Goal: Transaction & Acquisition: Purchase product/service

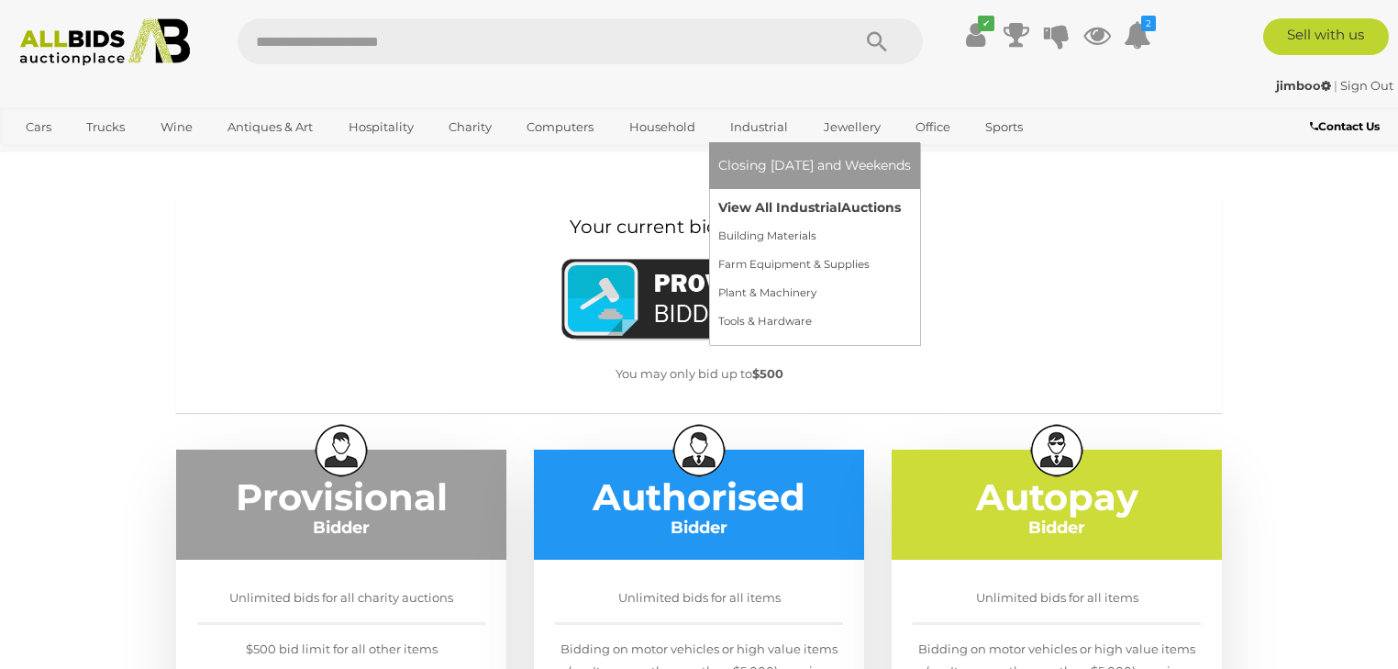
click at [753, 212] on link "View All Industrial Auctions" at bounding box center [814, 207] width 193 height 28
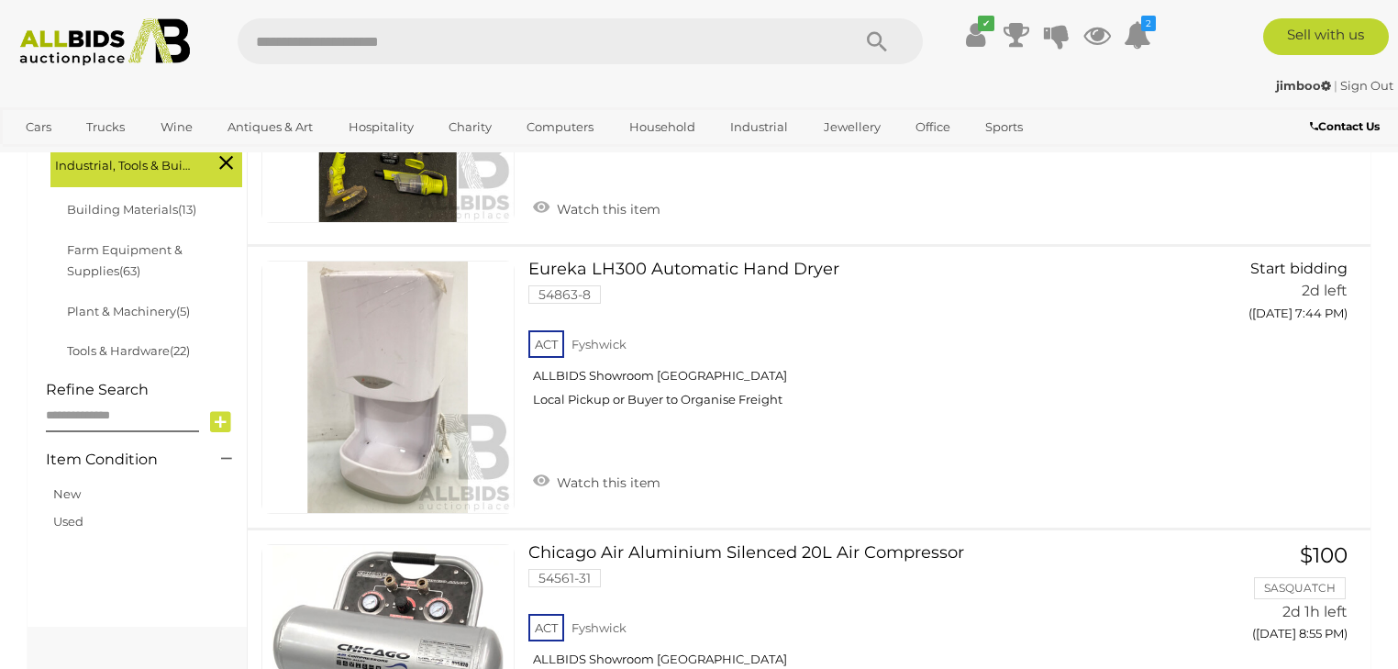
scroll to position [660, 0]
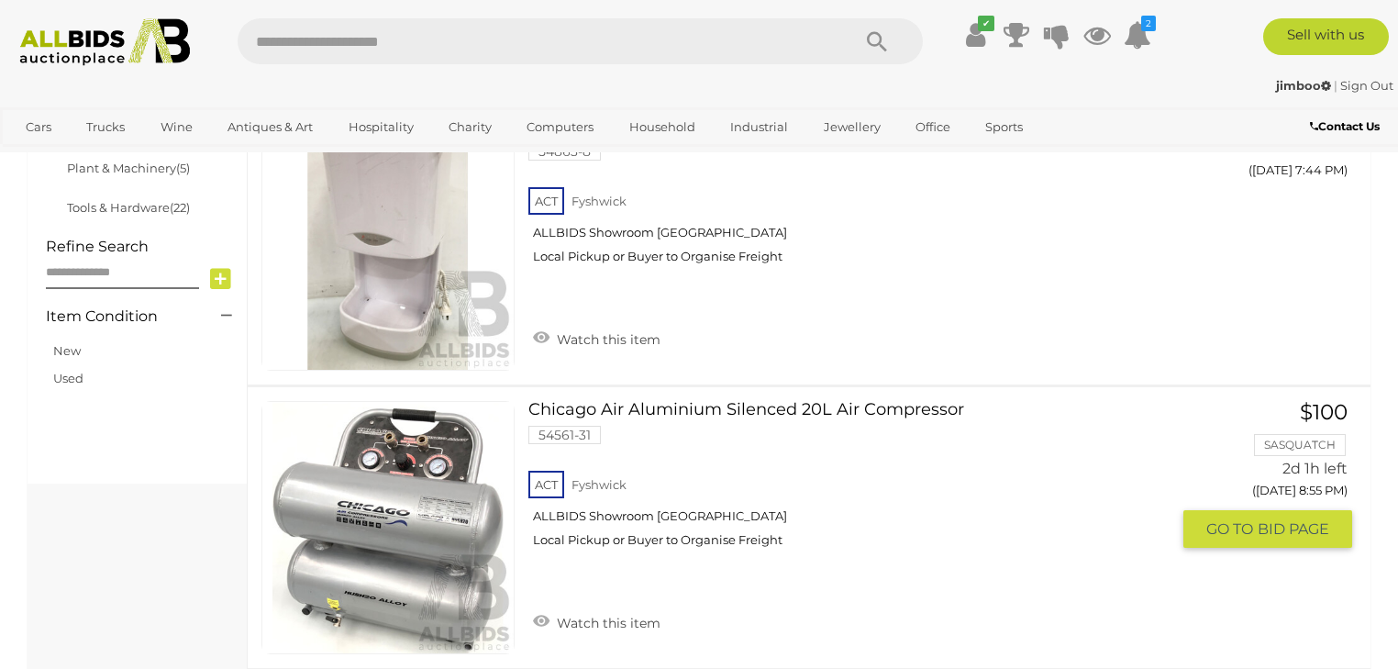
click at [468, 429] on link at bounding box center [387, 527] width 253 height 253
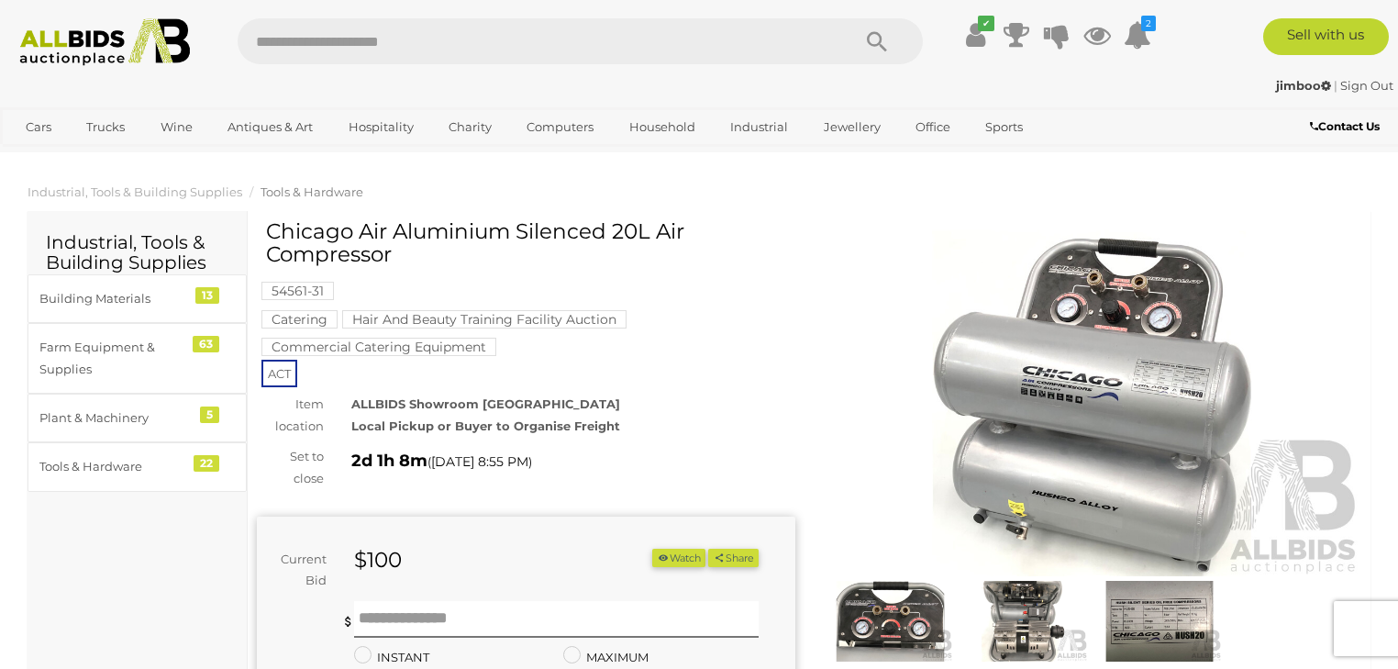
click at [1078, 326] on img at bounding box center [1092, 402] width 538 height 347
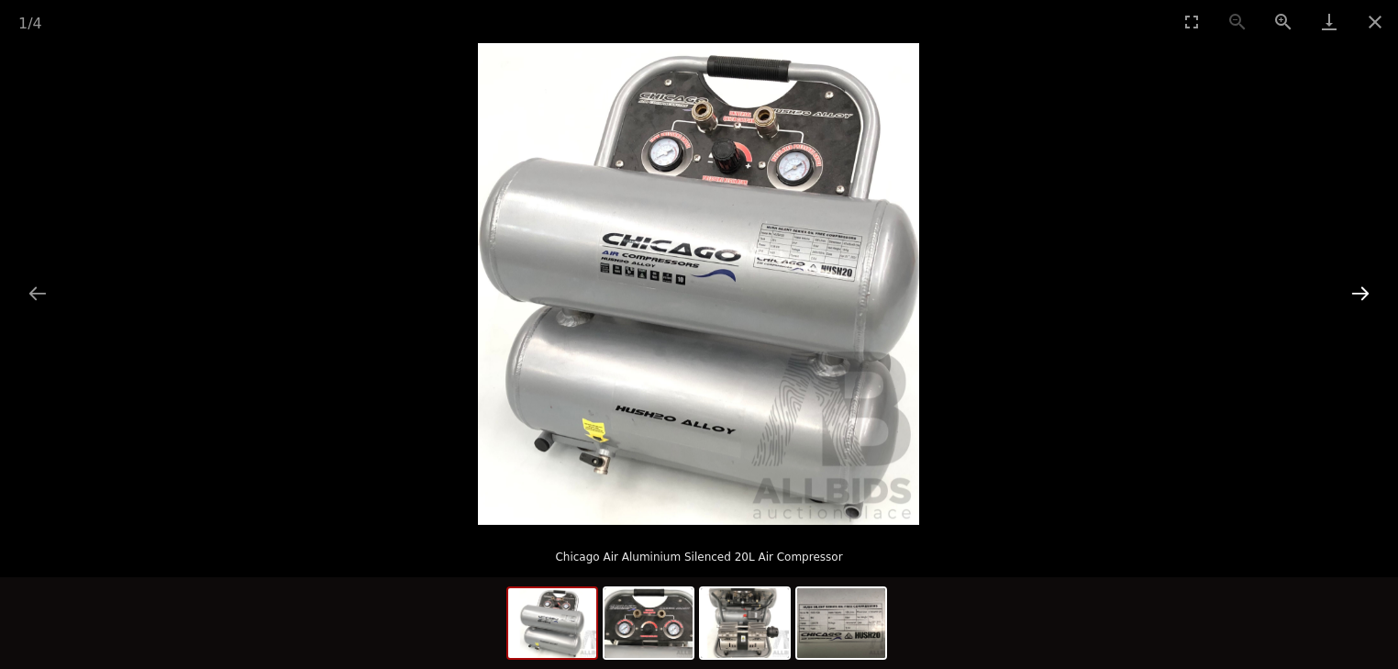
click at [1360, 286] on button "Next slide" at bounding box center [1360, 293] width 39 height 36
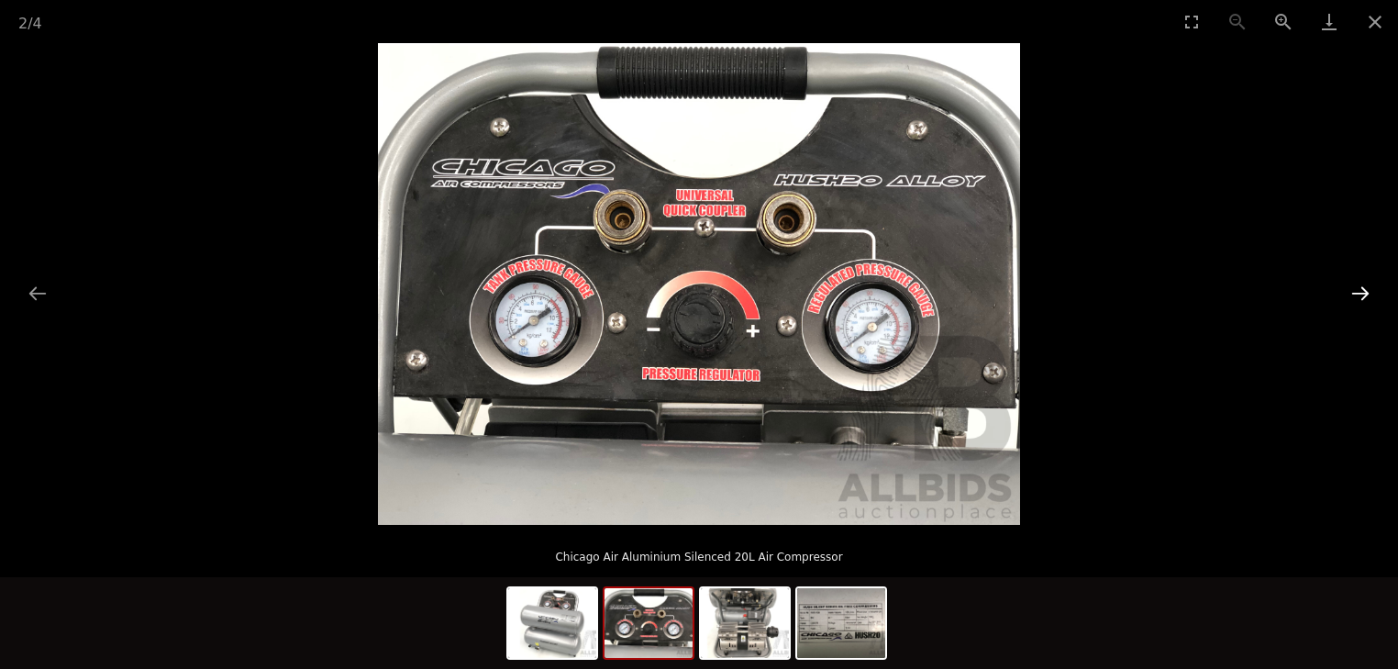
click at [1364, 290] on button "Next slide" at bounding box center [1360, 293] width 39 height 36
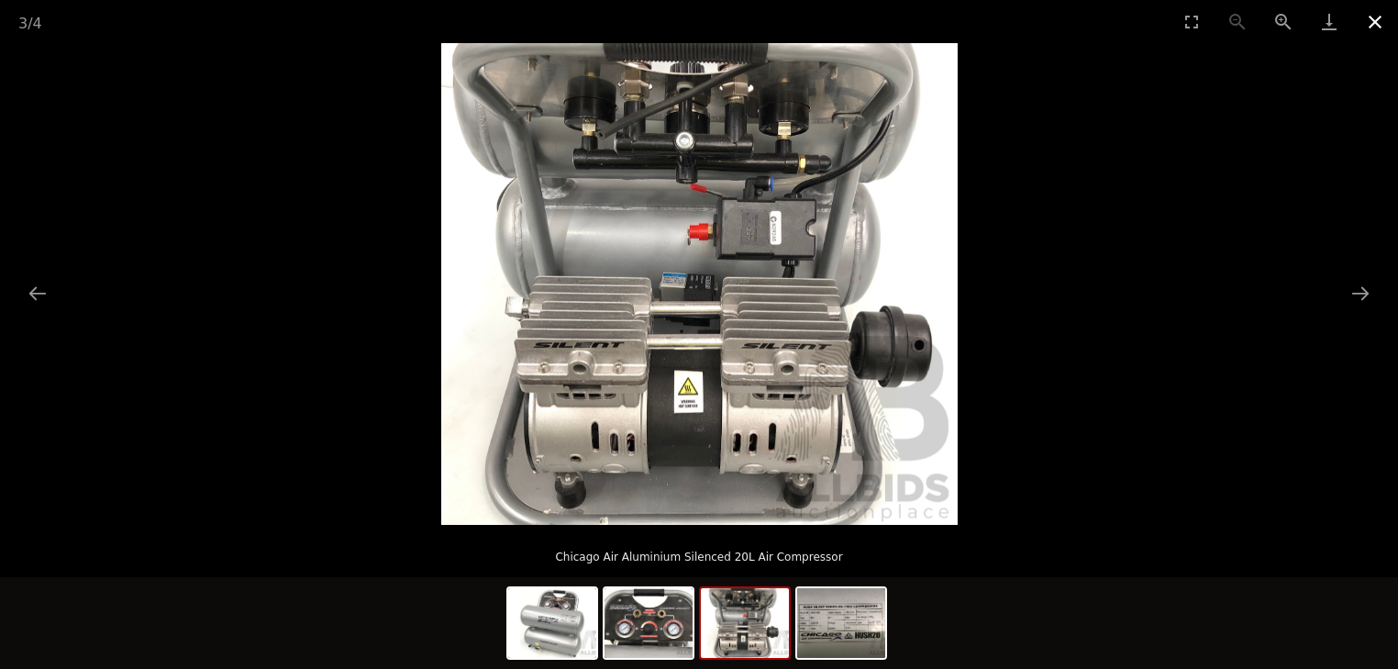
click at [1369, 24] on button "Close gallery" at bounding box center [1375, 21] width 46 height 43
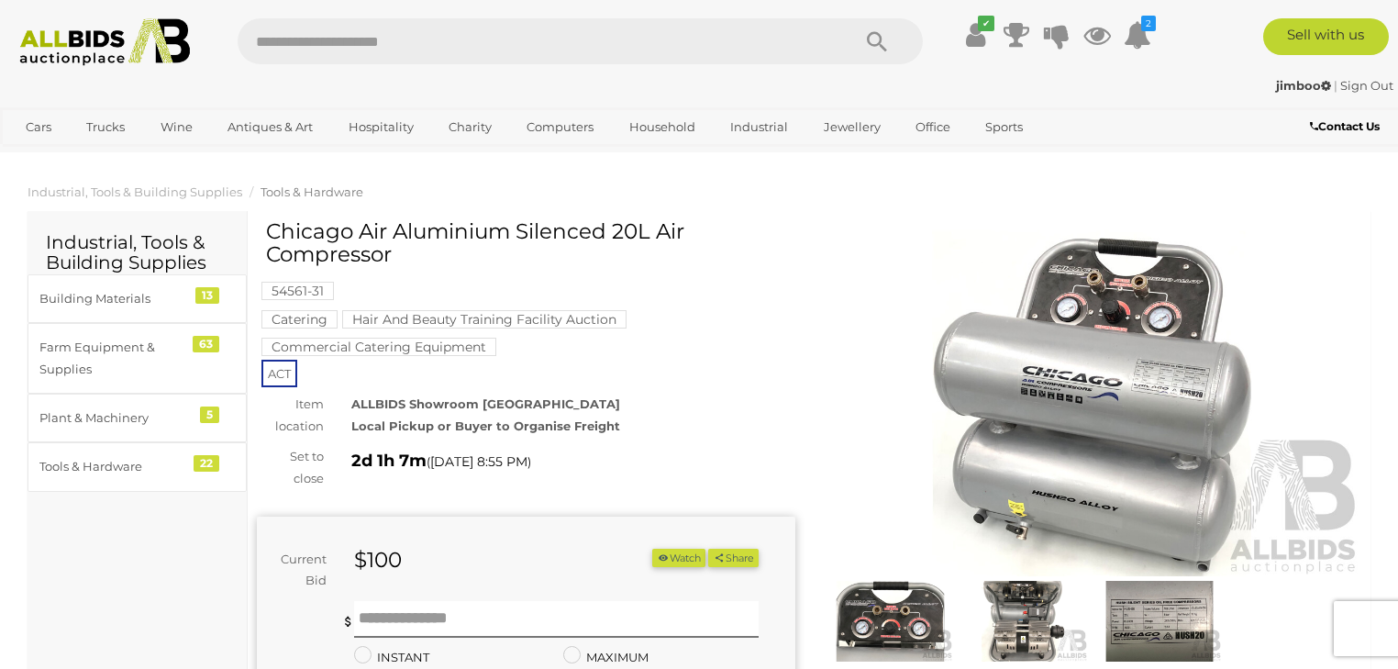
click at [1089, 325] on img at bounding box center [1092, 402] width 538 height 347
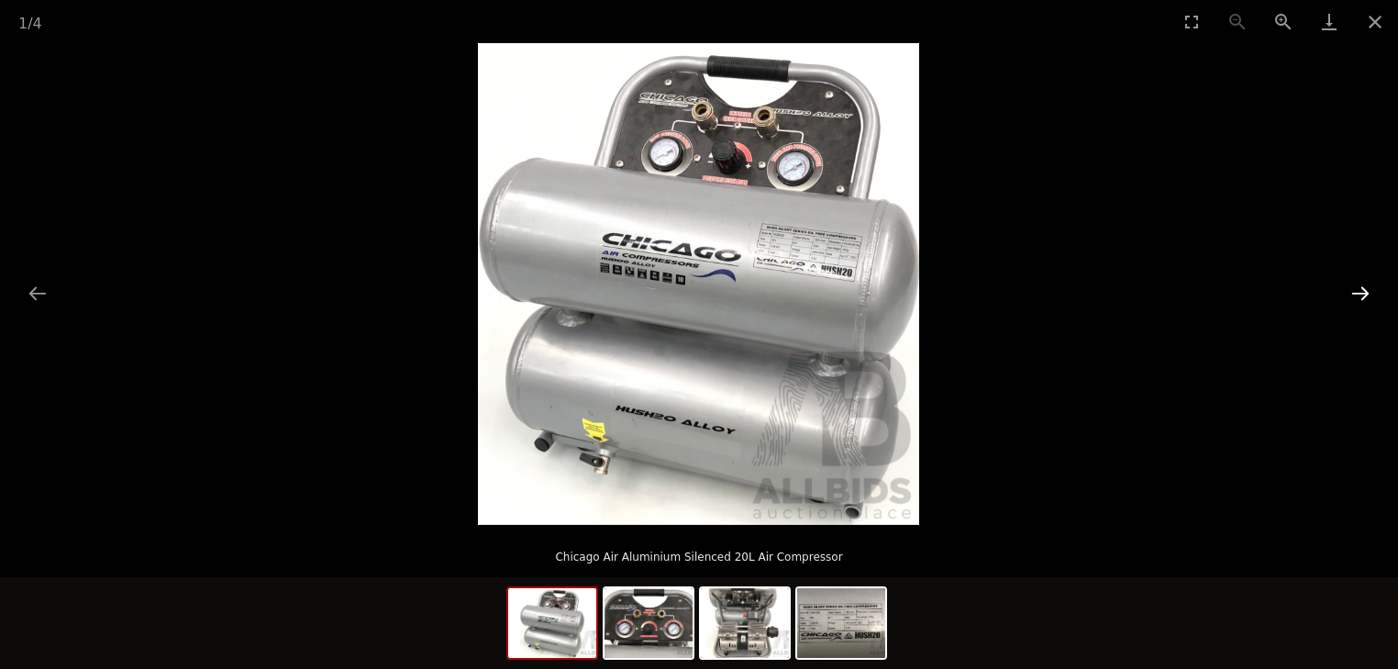
click at [1355, 291] on button "Next slide" at bounding box center [1360, 293] width 39 height 36
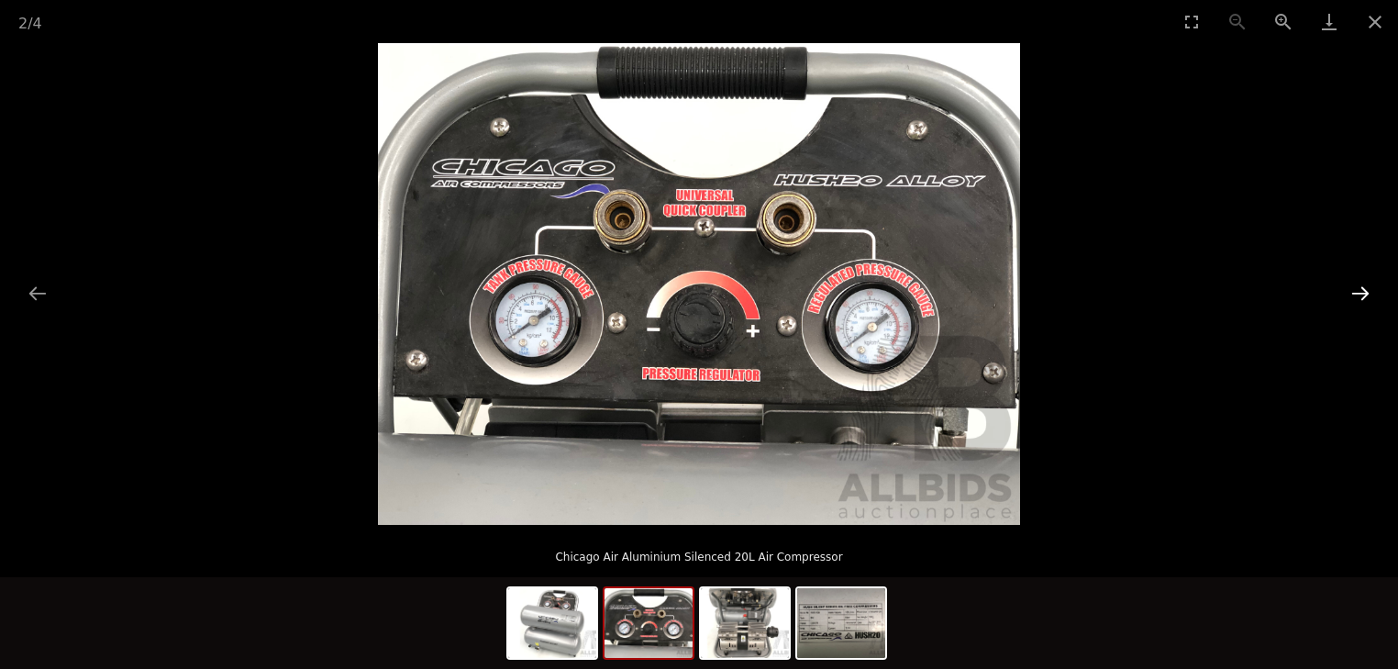
click at [1354, 293] on button "Next slide" at bounding box center [1360, 293] width 39 height 36
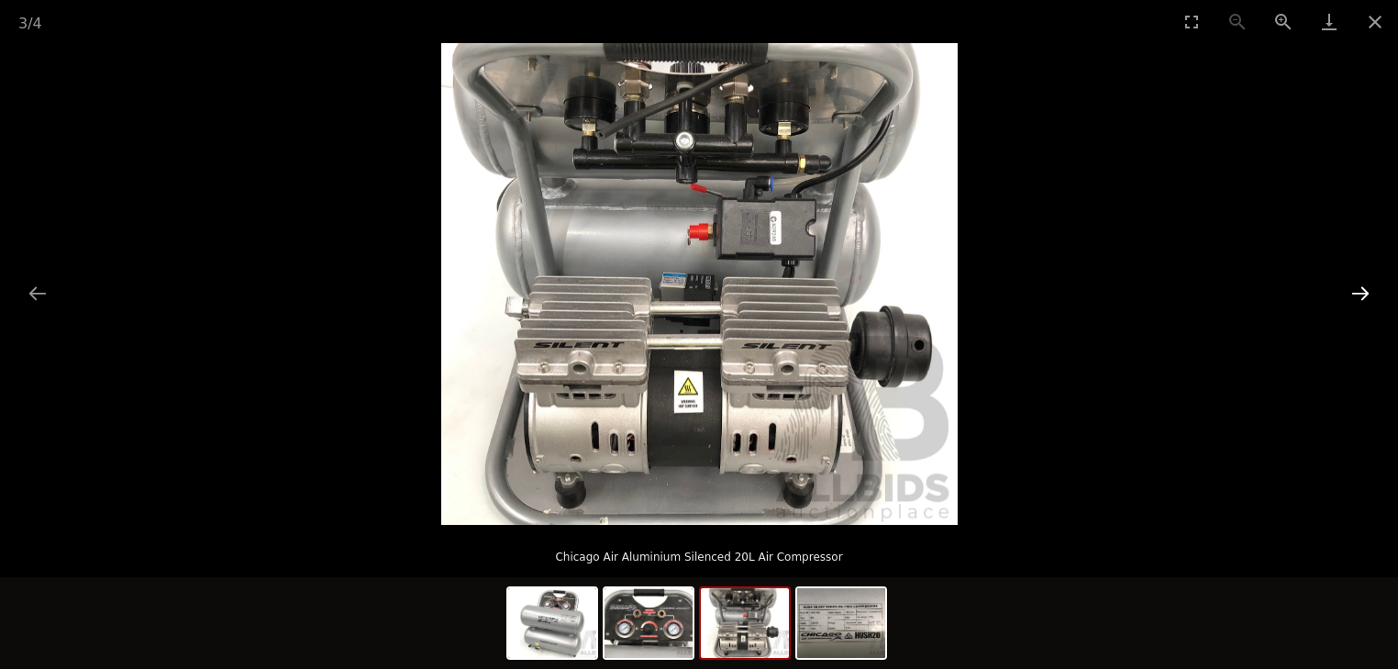
click at [1346, 296] on button "Next slide" at bounding box center [1360, 293] width 39 height 36
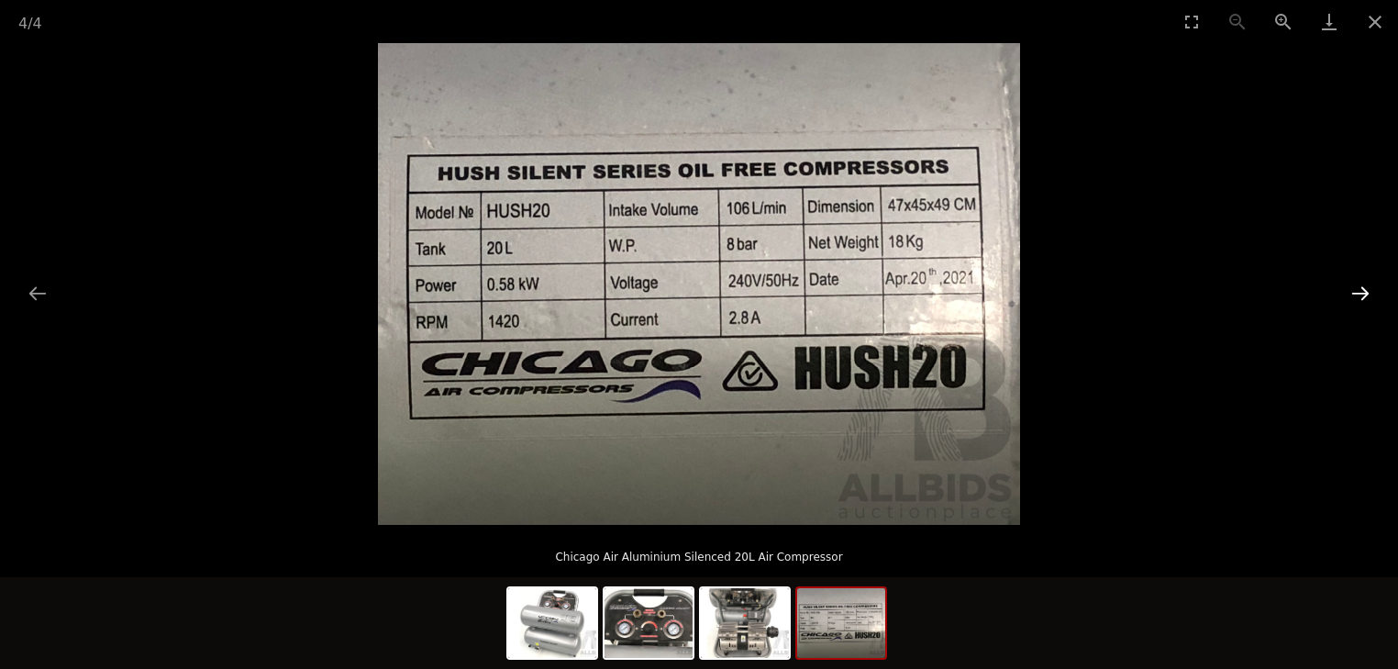
click at [1346, 297] on button "Next slide" at bounding box center [1360, 293] width 39 height 36
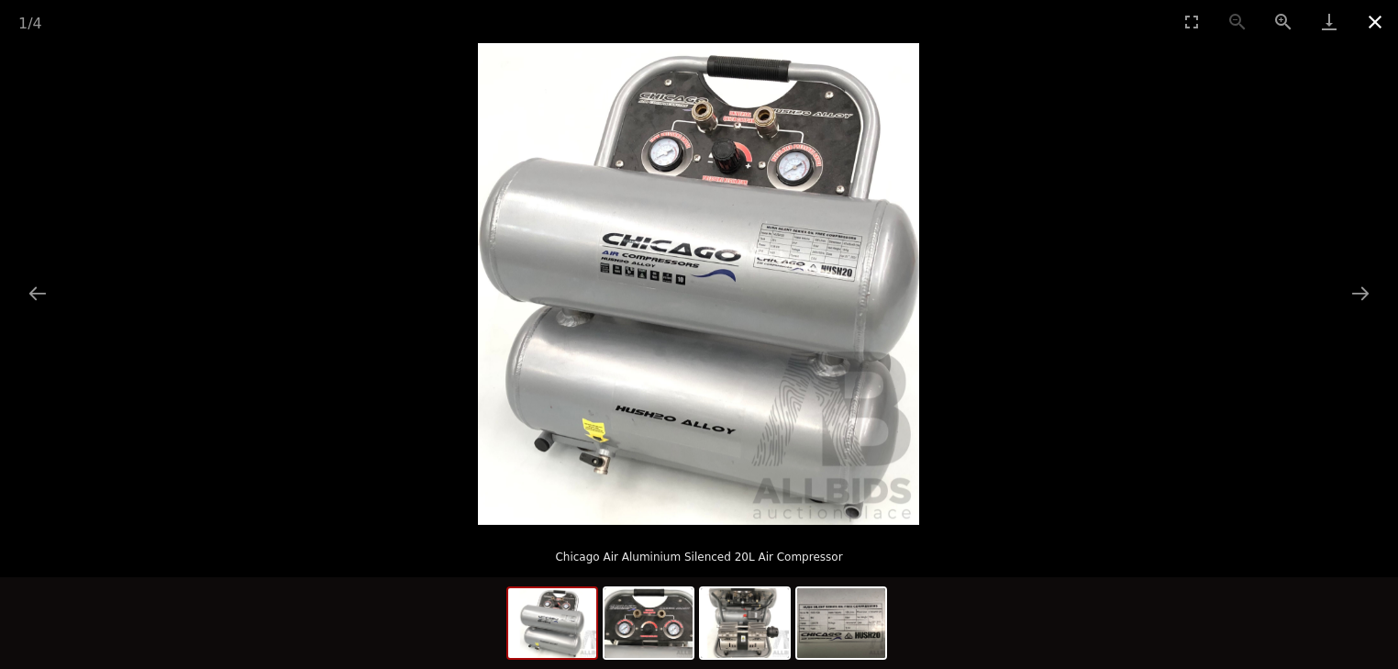
click at [1376, 22] on button "Close gallery" at bounding box center [1375, 21] width 46 height 43
